Goal: Task Accomplishment & Management: Complete application form

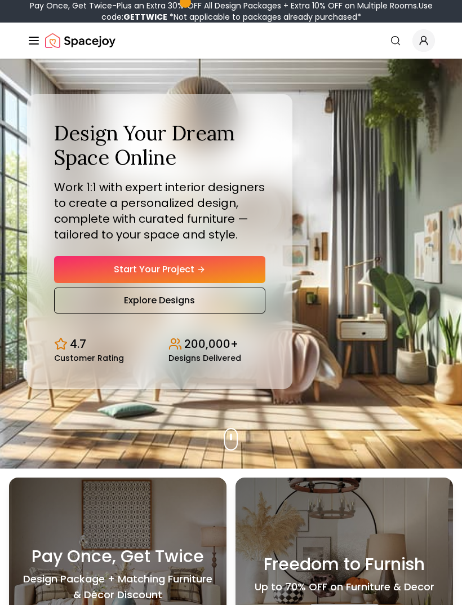
scroll to position [44, 0]
click at [74, 283] on link "Start Your Project" at bounding box center [159, 269] width 211 height 27
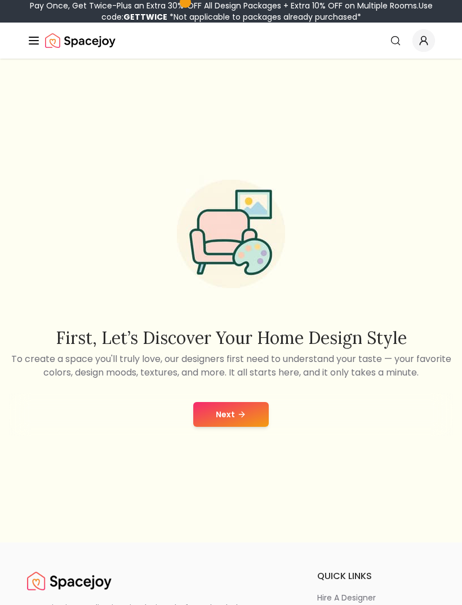
click at [232, 427] on button "Next" at bounding box center [231, 414] width 76 height 25
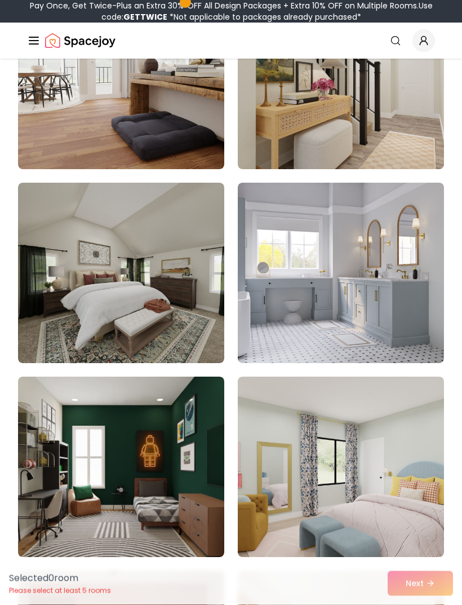
scroll to position [220, 0]
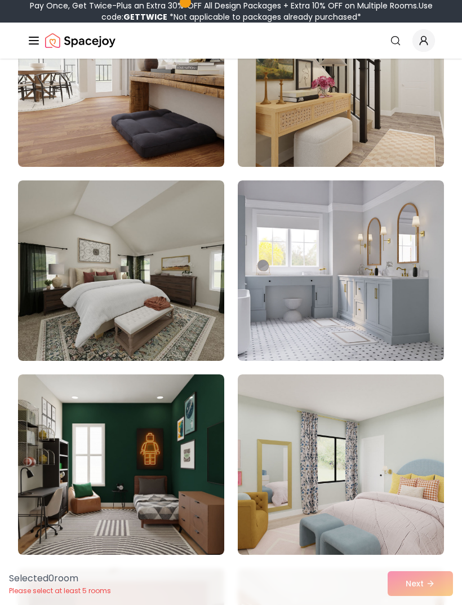
click at [360, 259] on img at bounding box center [341, 270] width 206 height 180
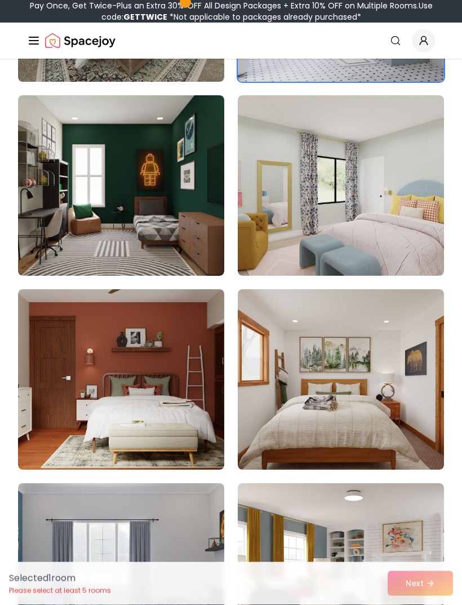
scroll to position [500, 0]
click at [47, 199] on img at bounding box center [121, 185] width 206 height 180
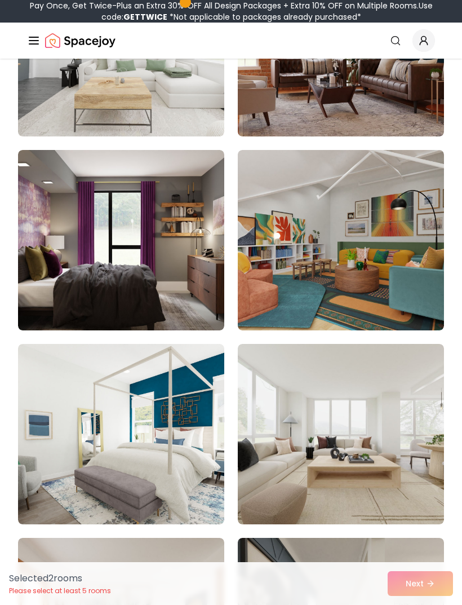
scroll to position [1440, 0]
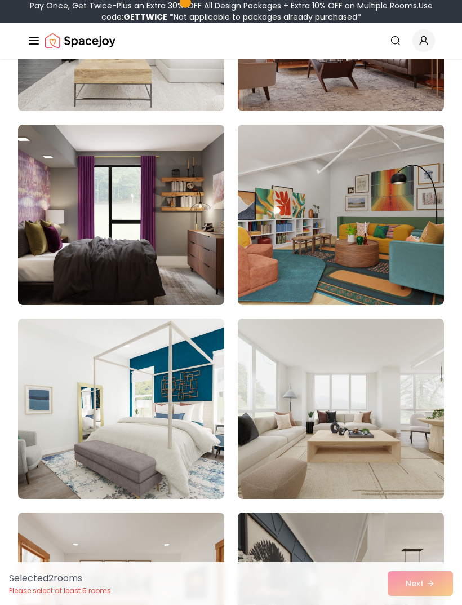
click at [51, 222] on img at bounding box center [121, 215] width 206 height 180
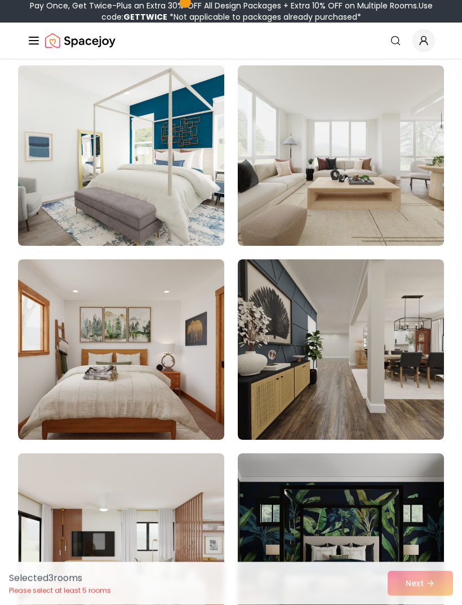
scroll to position [1678, 0]
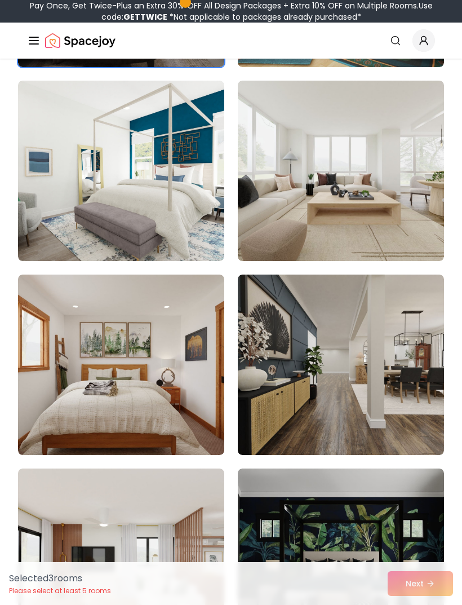
click at [39, 182] on img at bounding box center [121, 171] width 206 height 180
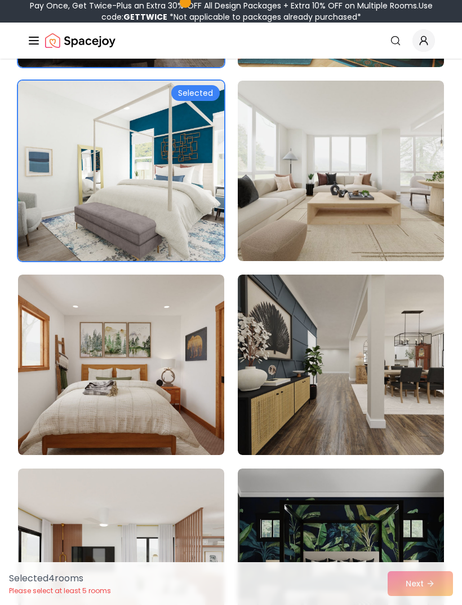
click at [324, 224] on img at bounding box center [341, 171] width 206 height 180
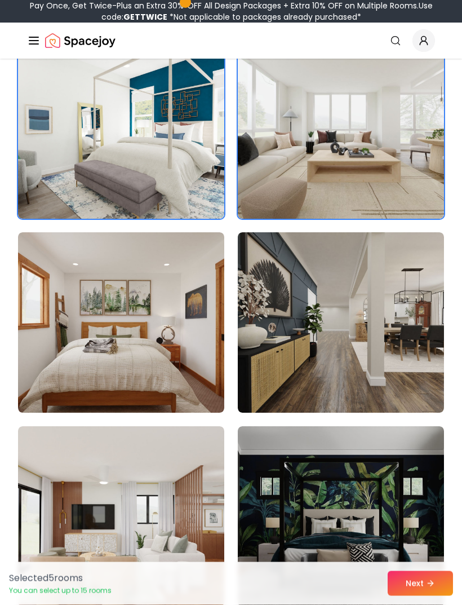
scroll to position [1740, 0]
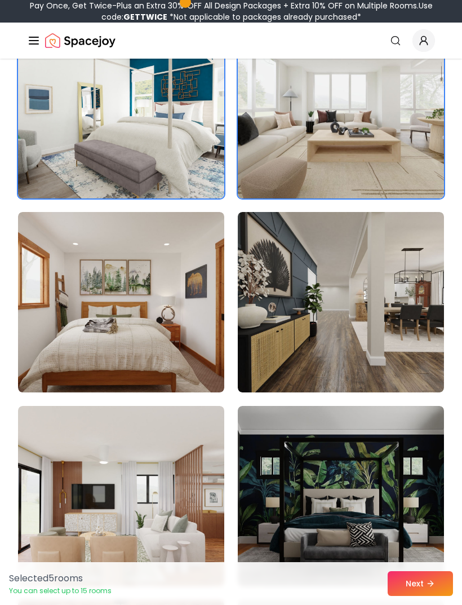
click at [341, 158] on img at bounding box center [341, 108] width 206 height 180
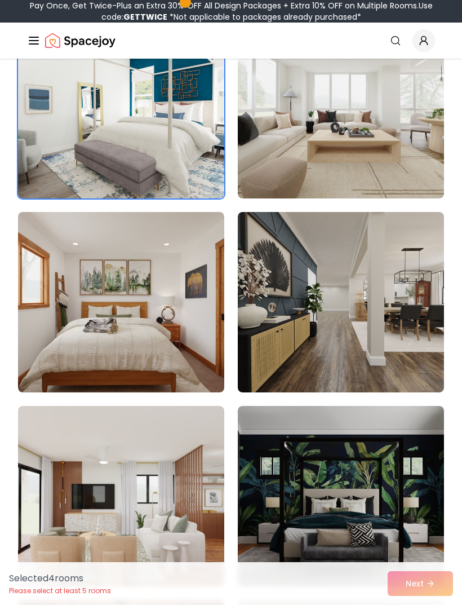
click at [307, 272] on img at bounding box center [341, 302] width 206 height 180
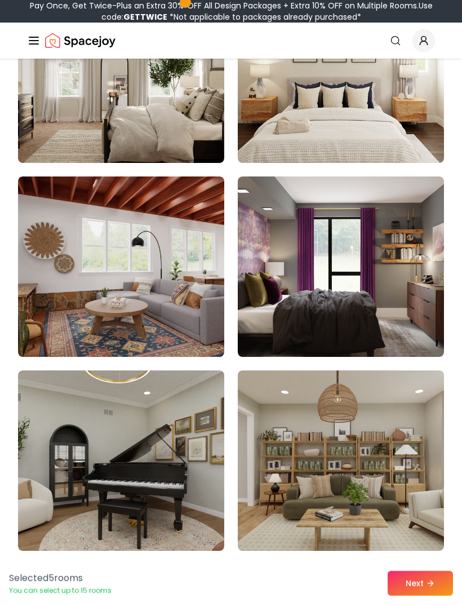
scroll to position [3528, 0]
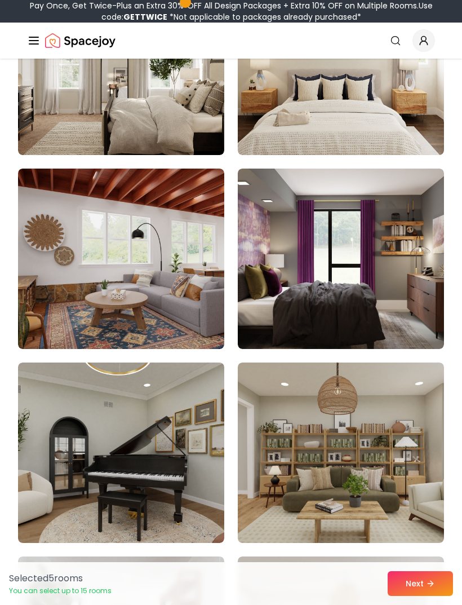
click at [317, 234] on img at bounding box center [341, 258] width 206 height 180
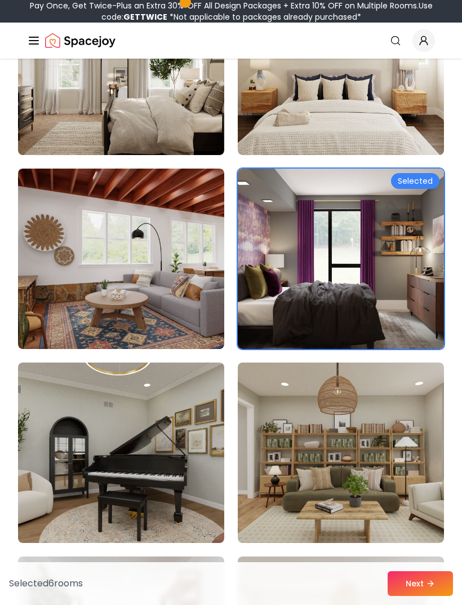
click at [51, 221] on img at bounding box center [121, 258] width 206 height 180
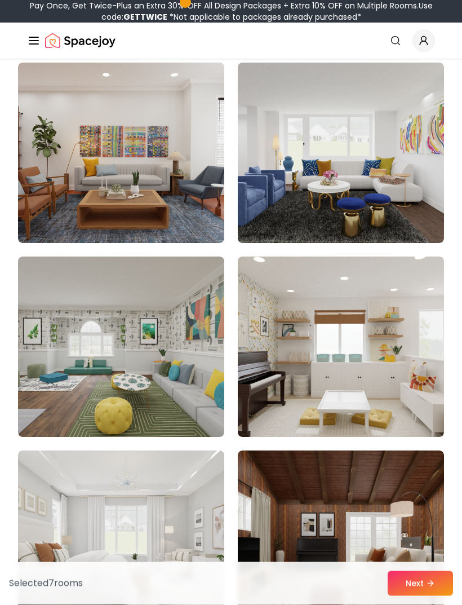
scroll to position [4603, 0]
click at [338, 188] on img at bounding box center [341, 153] width 206 height 180
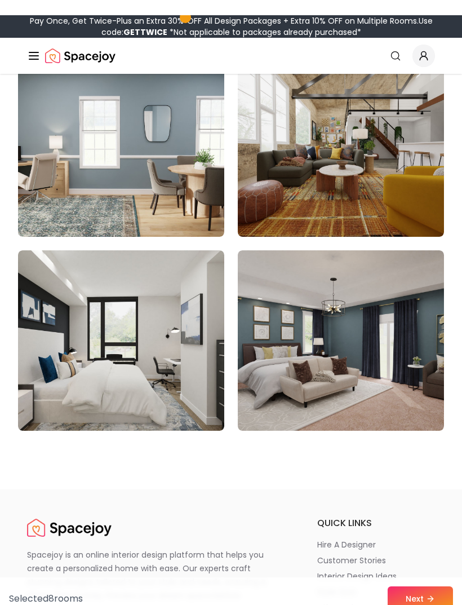
scroll to position [9454, 0]
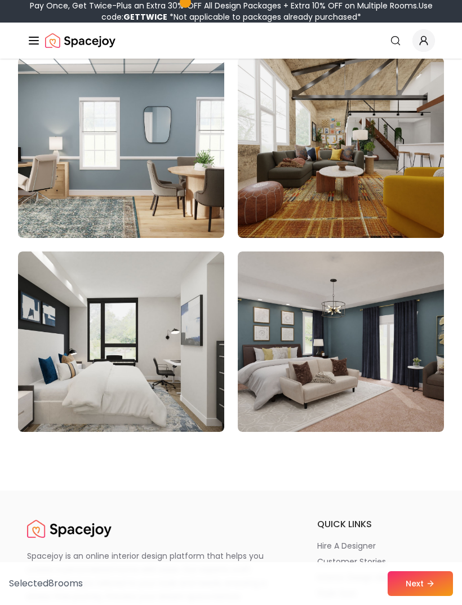
click at [86, 321] on img at bounding box center [121, 341] width 206 height 180
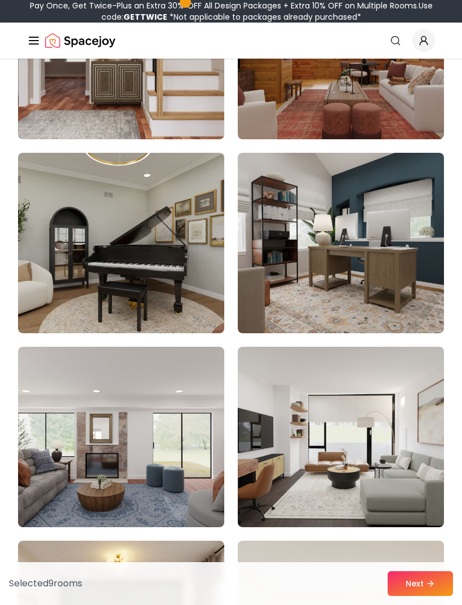
click at [291, 421] on img at bounding box center [341, 437] width 206 height 180
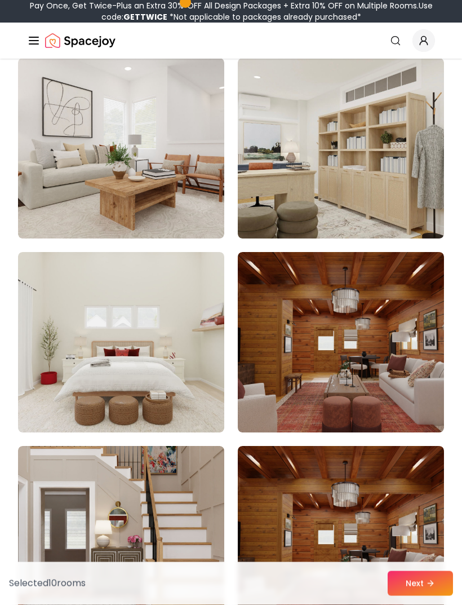
scroll to position [8291, 0]
click at [126, 313] on img at bounding box center [121, 342] width 206 height 180
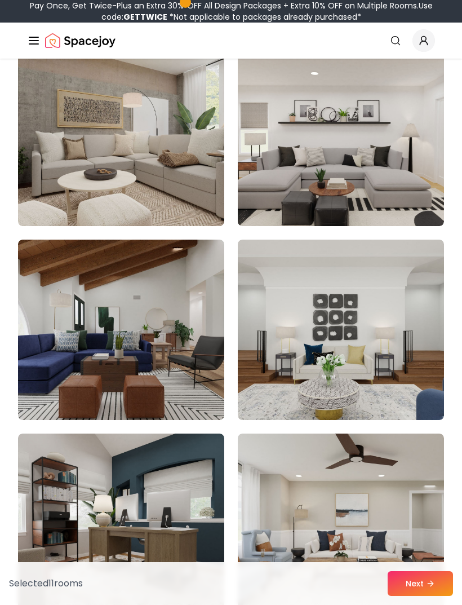
scroll to position [7521, 0]
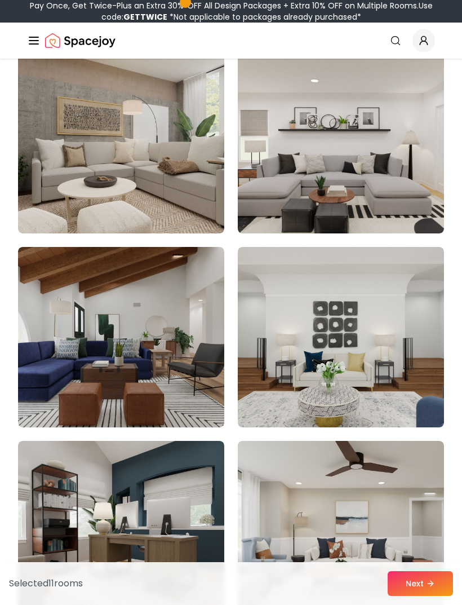
click at [95, 300] on img at bounding box center [121, 337] width 206 height 180
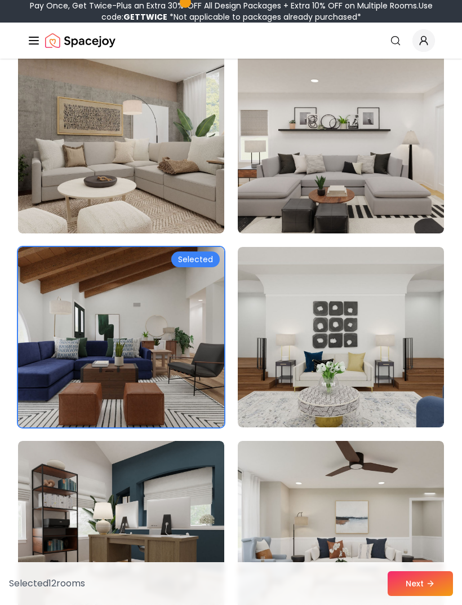
click at [398, 121] on img at bounding box center [341, 143] width 206 height 180
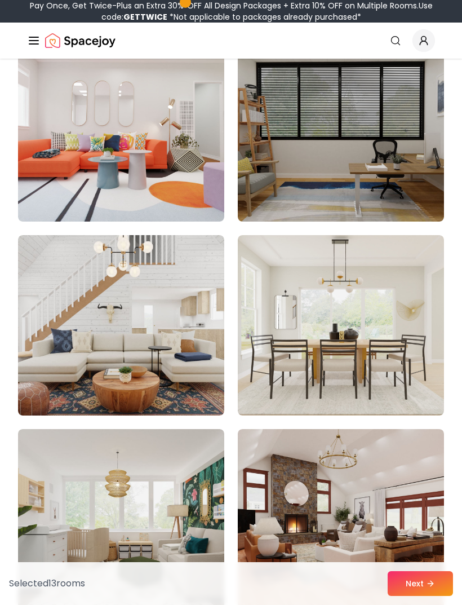
scroll to position [6562, 0]
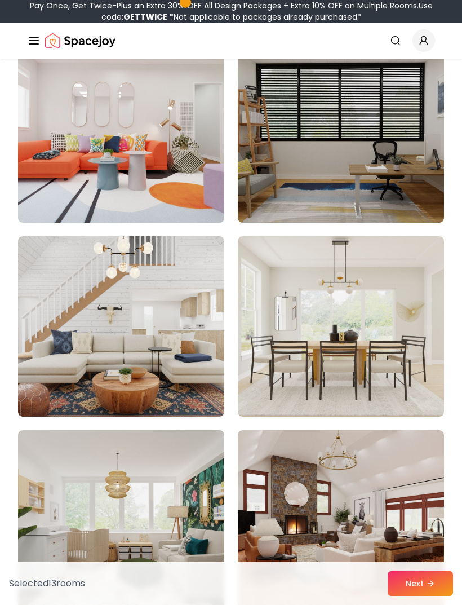
click at [51, 187] on img at bounding box center [121, 132] width 206 height 180
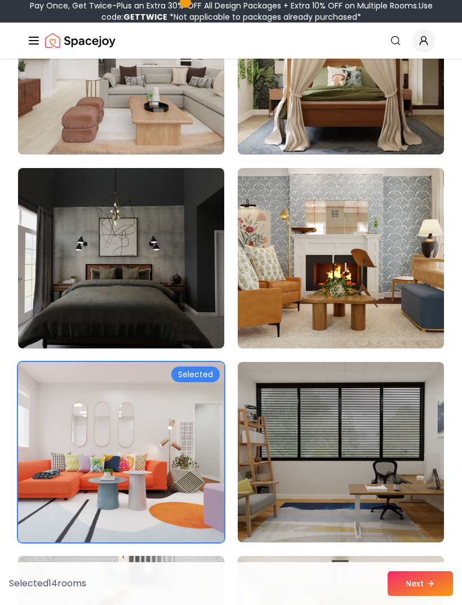
scroll to position [6242, 0]
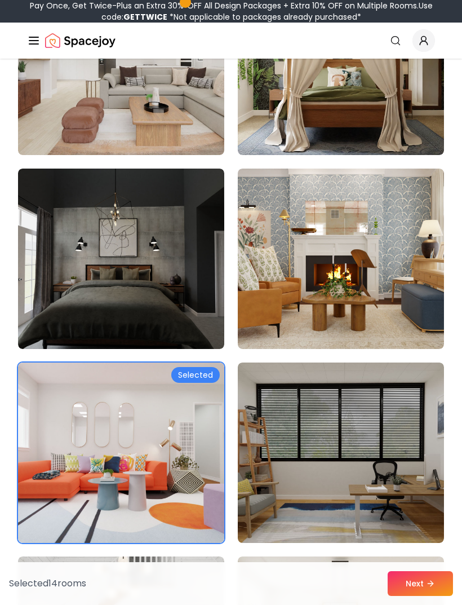
click at [96, 239] on img at bounding box center [121, 258] width 206 height 180
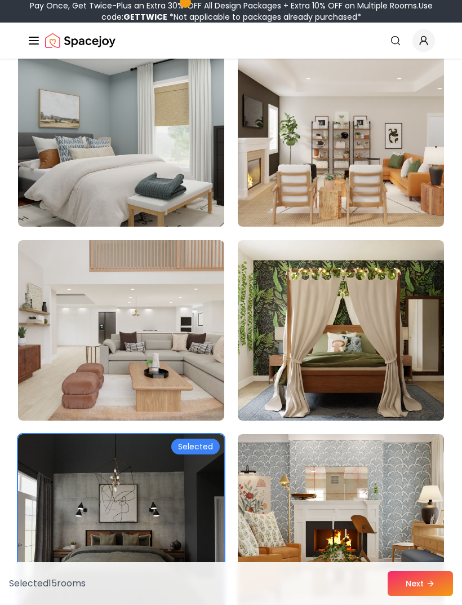
scroll to position [5970, 0]
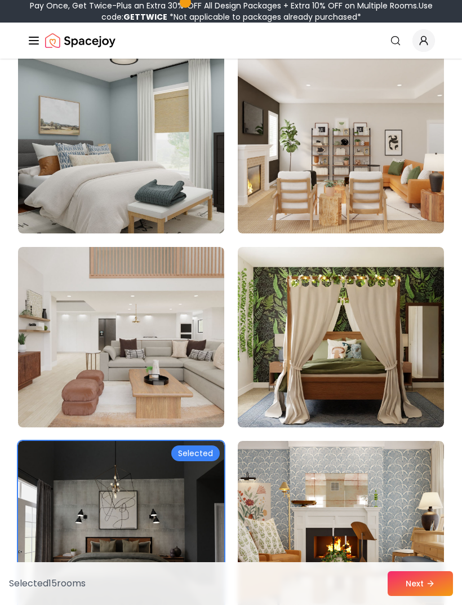
click at [105, 279] on img at bounding box center [121, 337] width 206 height 180
click at [91, 262] on img at bounding box center [121, 337] width 206 height 180
click at [101, 265] on img at bounding box center [121, 337] width 206 height 180
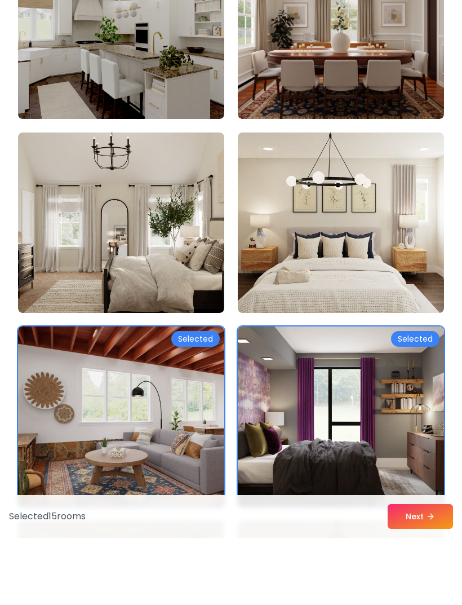
scroll to position [3442, 0]
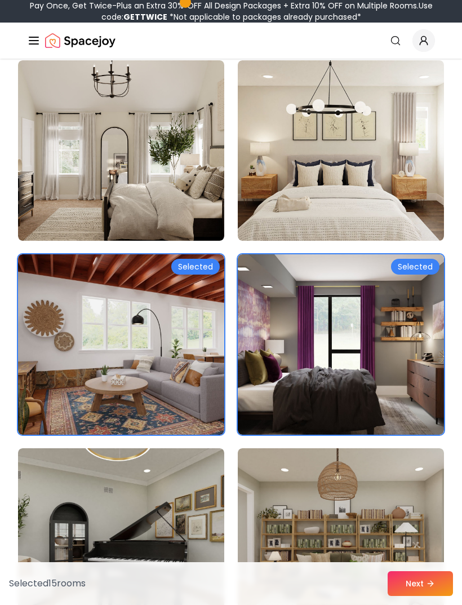
click at [98, 310] on img at bounding box center [121, 344] width 206 height 180
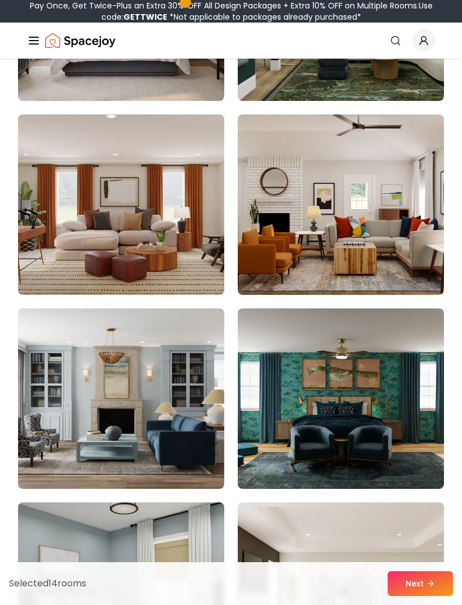
scroll to position [5522, 0]
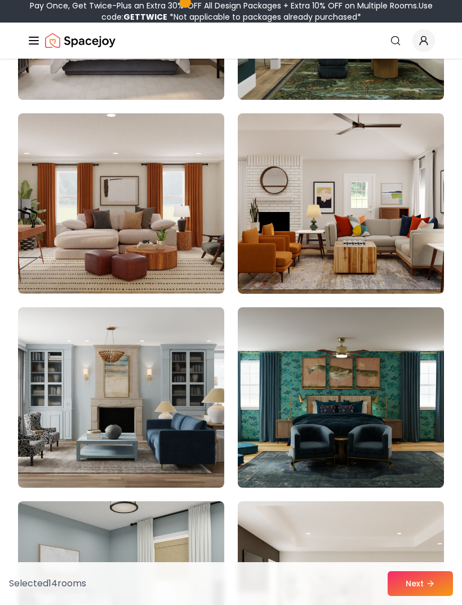
click at [369, 358] on img at bounding box center [341, 397] width 206 height 180
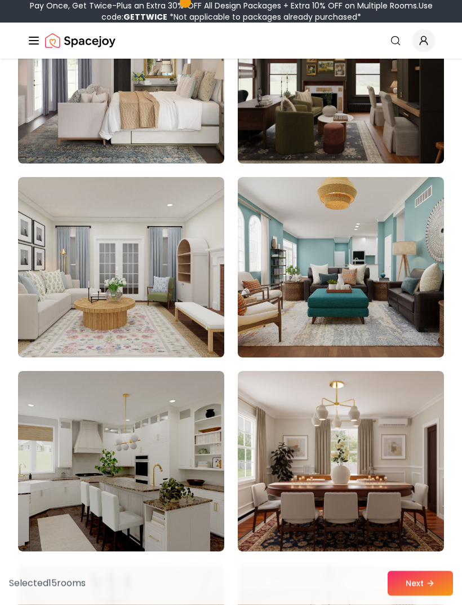
scroll to position [2934, 0]
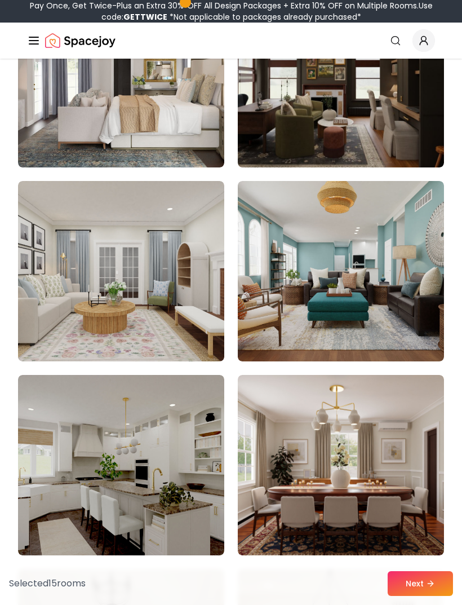
click at [352, 277] on img at bounding box center [341, 271] width 206 height 180
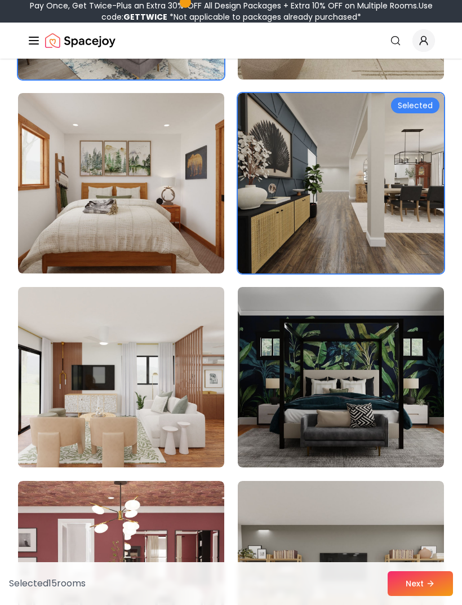
scroll to position [1852, 0]
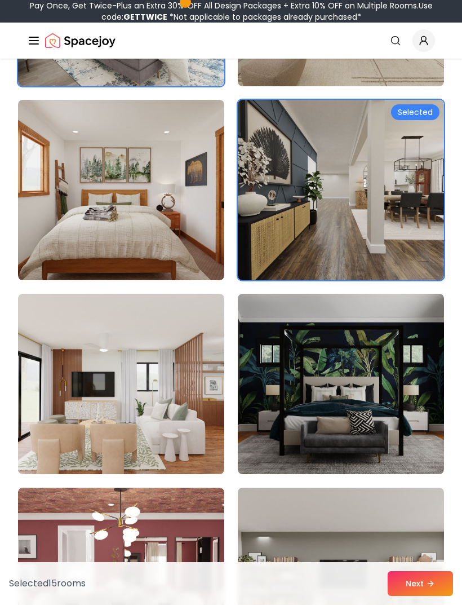
click at [316, 231] on img at bounding box center [341, 190] width 206 height 180
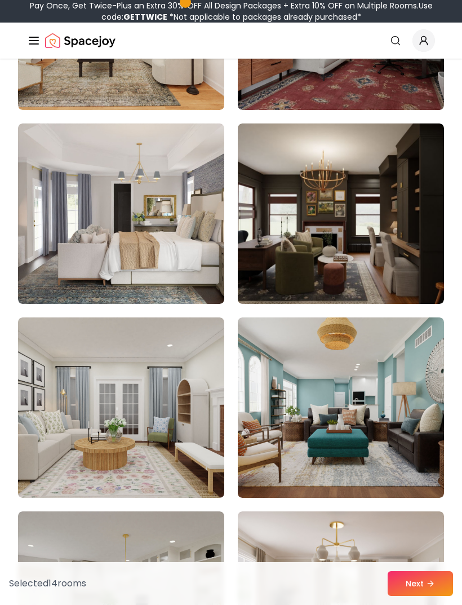
scroll to position [2807, 0]
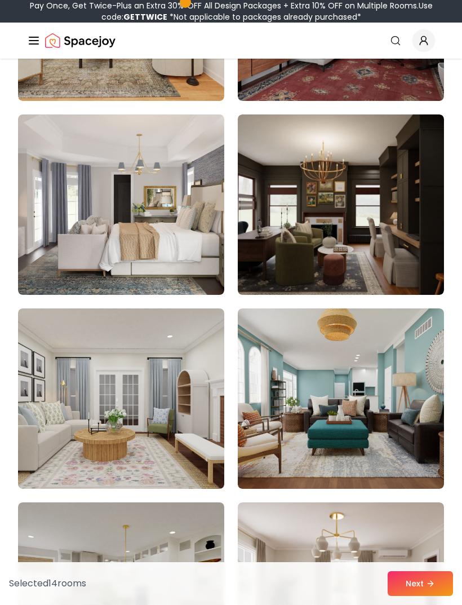
click at [313, 349] on img at bounding box center [341, 398] width 206 height 180
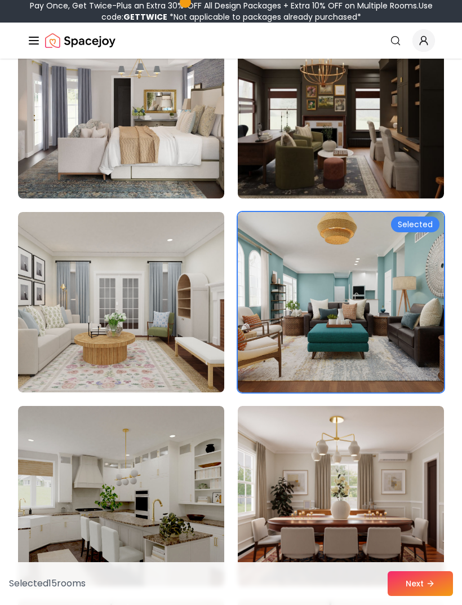
scroll to position [2902, 0]
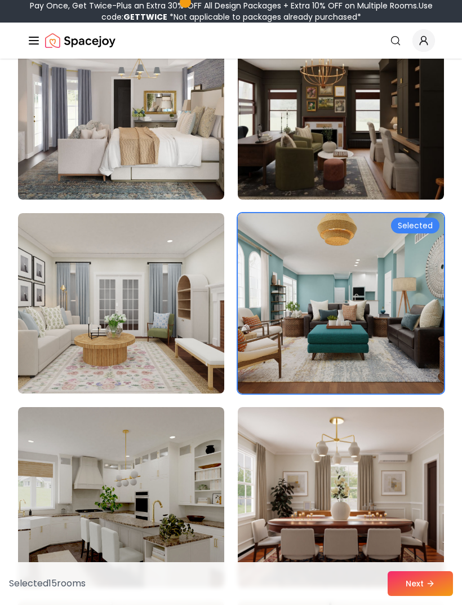
click at [425, 576] on button "Next" at bounding box center [420, 583] width 65 height 25
